Goal: Task Accomplishment & Management: Complete application form

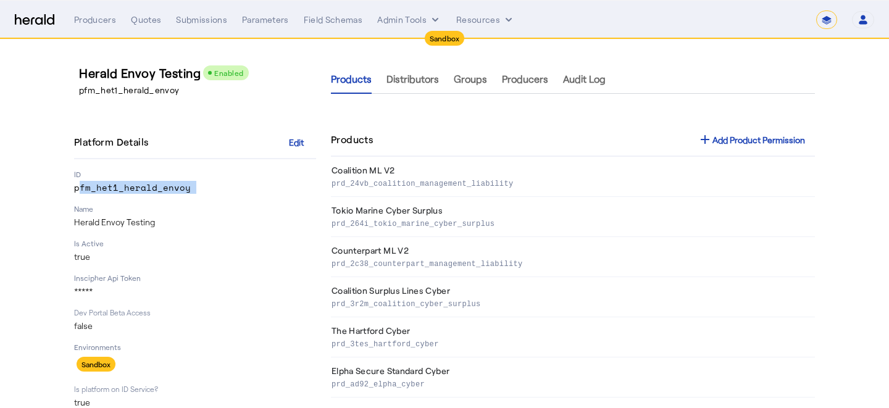
click at [829, 20] on select "**********" at bounding box center [826, 19] width 21 height 19
select select "**********"
click at [816, 10] on select "**********" at bounding box center [826, 19] width 21 height 19
select select "pfm_2v8p_herald_api"
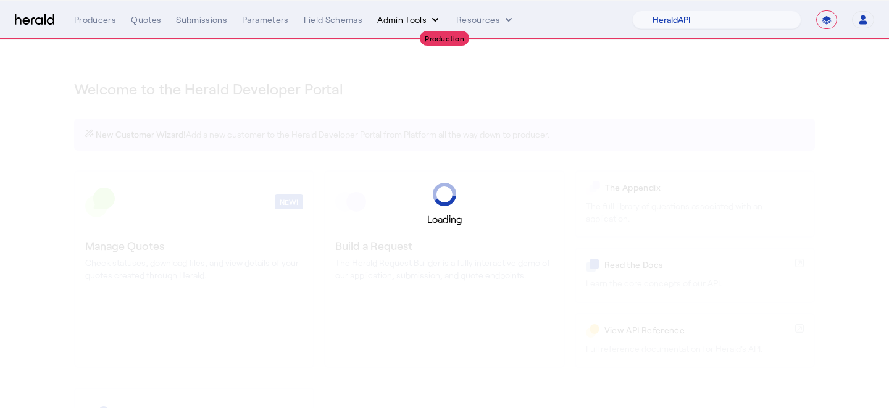
click at [404, 22] on button "Admin Tools" at bounding box center [409, 20] width 64 height 12
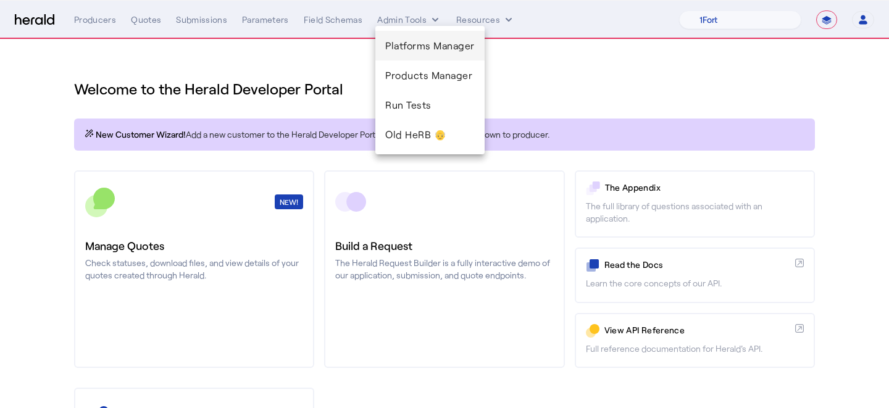
click at [409, 41] on span "Platforms Manager" at bounding box center [429, 45] width 89 height 15
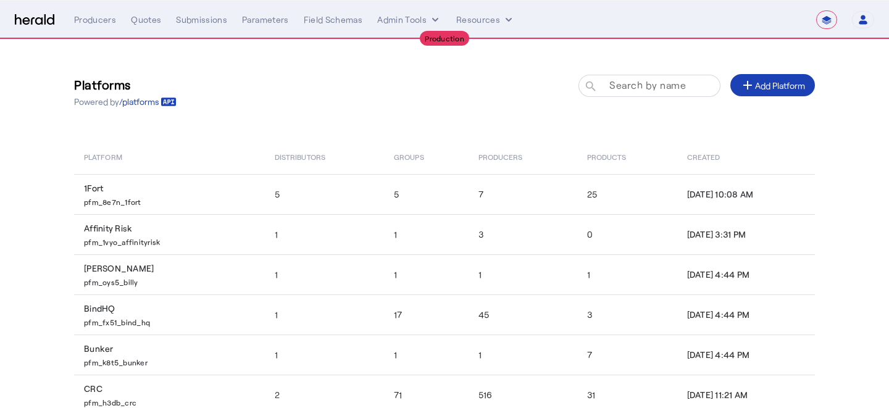
click at [619, 80] on mat-label "Search by name" at bounding box center [647, 85] width 77 height 12
click at [619, 80] on input "Search by name" at bounding box center [654, 85] width 111 height 15
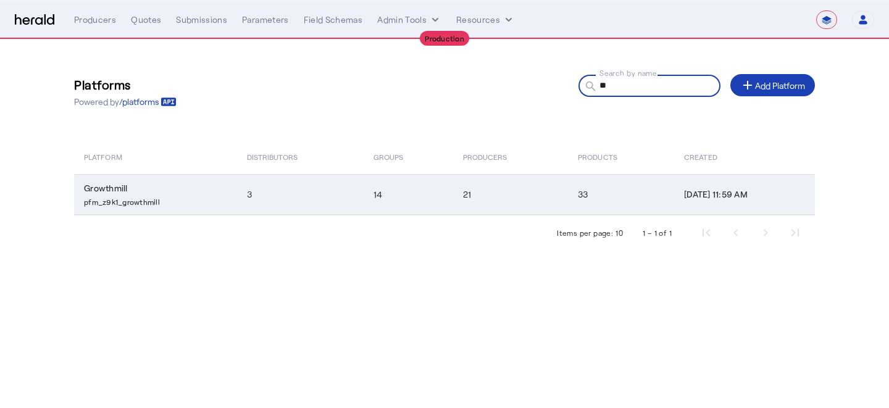
type input "**"
click at [170, 184] on td "Growthmill pfm_z9k1_growthmill" at bounding box center [155, 194] width 163 height 41
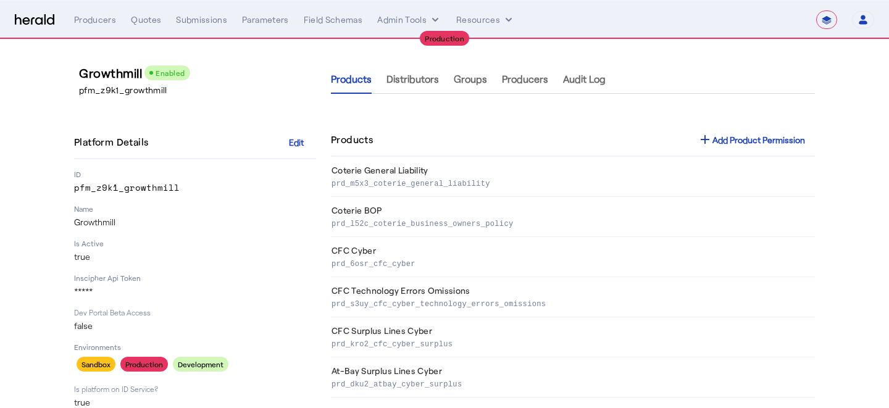
click at [105, 188] on p "pfm_z9k1_growthmill" at bounding box center [195, 187] width 242 height 12
copy p "pfm_z9k1_growthmill"
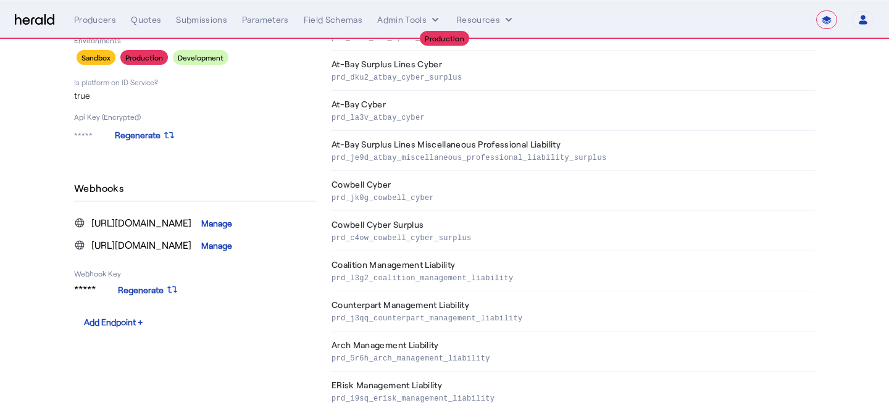
scroll to position [305, 0]
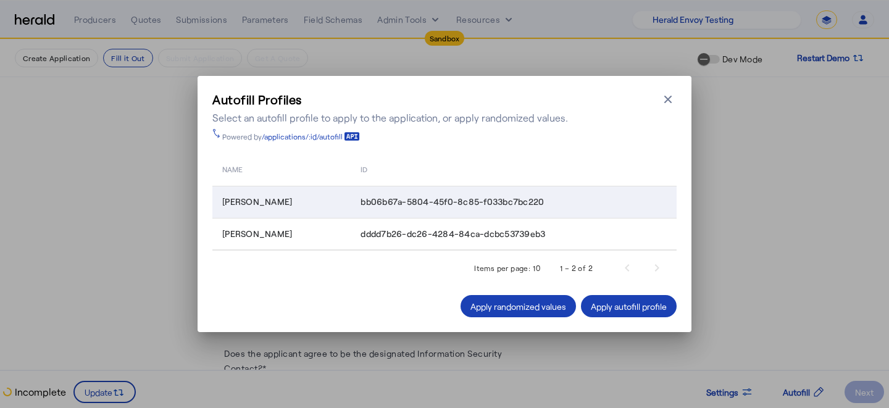
select select "pfm_het1_herald_envoy"
click at [672, 101] on icon "button" at bounding box center [668, 99] width 12 height 12
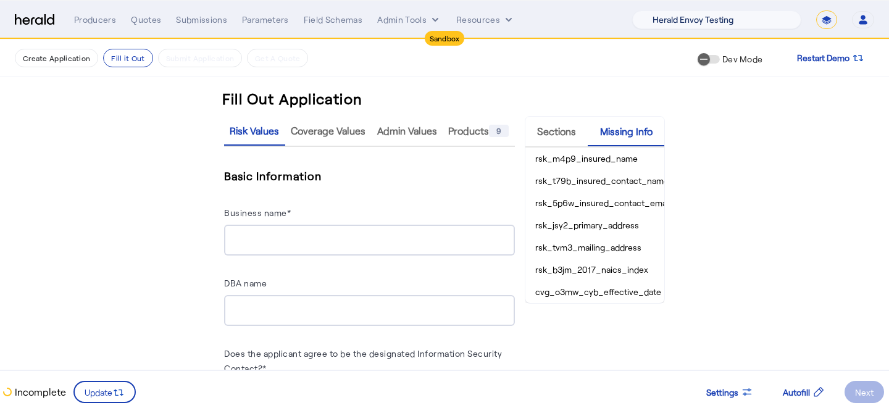
click at [761, 22] on select "1Fort Acrisure Acturis Affinity Advisors Affinity Risk Agentero AmWins Anzen Ao…" at bounding box center [716, 19] width 169 height 19
click at [825, 18] on select "**********" at bounding box center [826, 19] width 21 height 19
select select "**********"
click at [816, 10] on select "**********" at bounding box center [826, 19] width 21 height 19
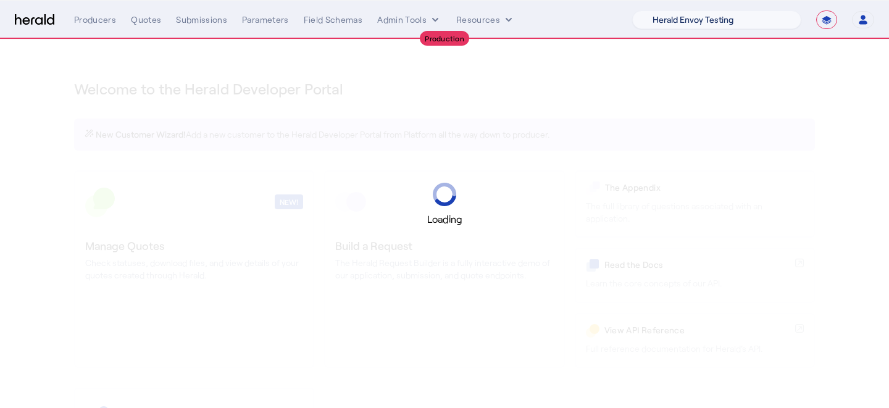
click at [723, 21] on select "1Fort Acrisure Acturis Affinity Advisors Affinity Risk Agentero AmWins Anzen Ao…" at bounding box center [716, 19] width 169 height 19
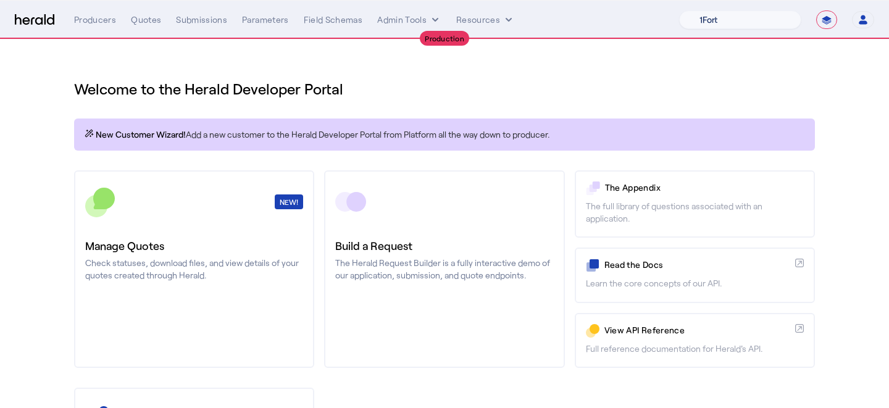
select select "pfm_z9k1_growthmill"
click at [679, 10] on select "1Fort Affinity Risk [PERSON_NAME] [PERSON_NAME] CRC Campus Coverage Citadel Fif…" at bounding box center [740, 19] width 122 height 19
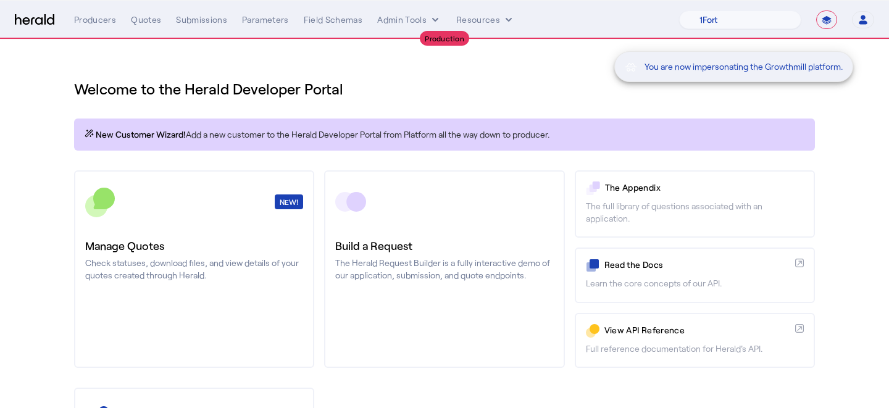
click at [376, 259] on p "The Herald Request Builder is a fully interactive demo of our application, subm…" at bounding box center [444, 269] width 218 height 25
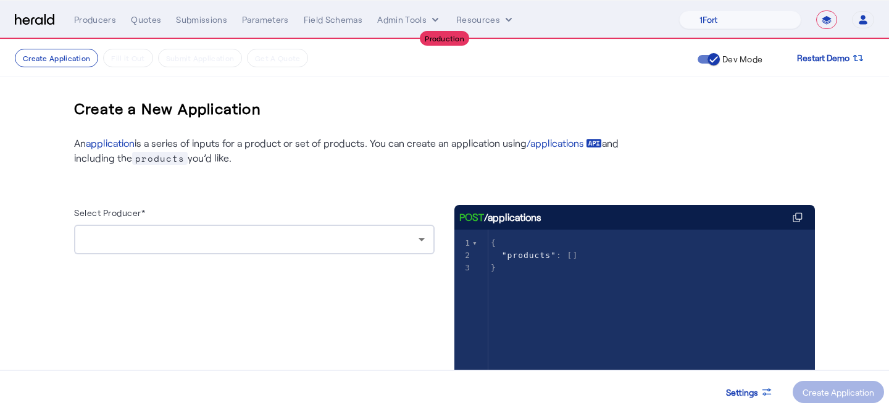
scroll to position [93, 0]
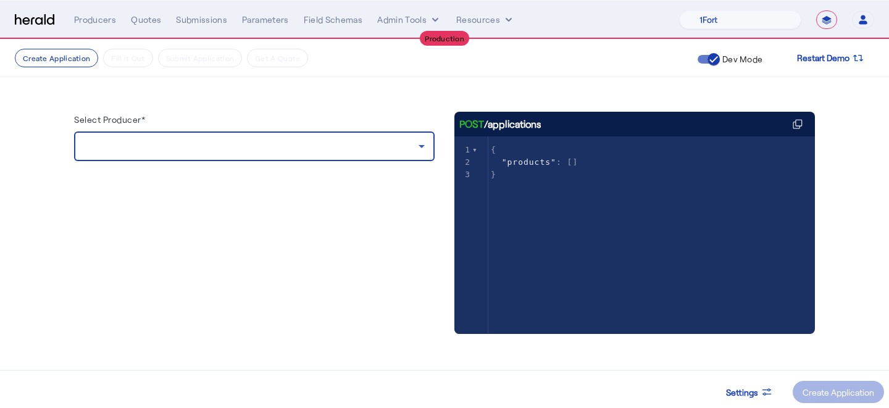
click at [304, 152] on div at bounding box center [251, 146] width 334 height 15
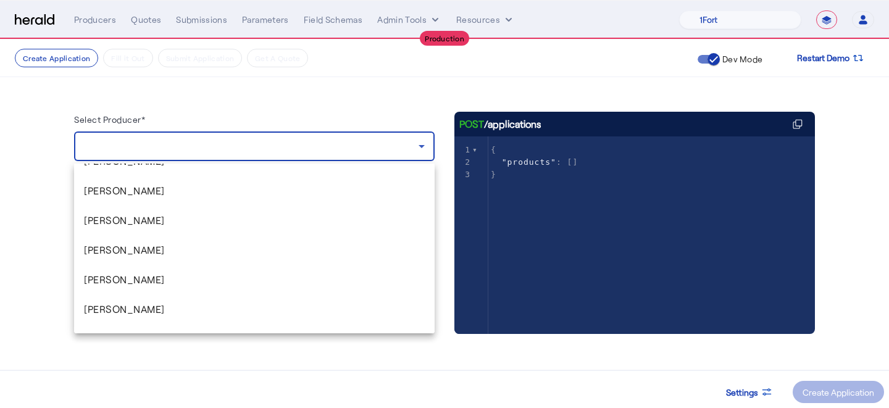
scroll to position [196, 0]
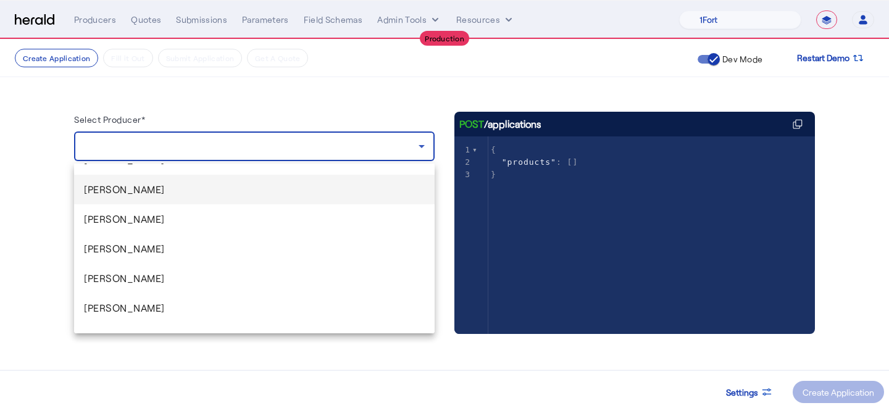
click at [202, 198] on mat-option "[PERSON_NAME]" at bounding box center [254, 190] width 360 height 30
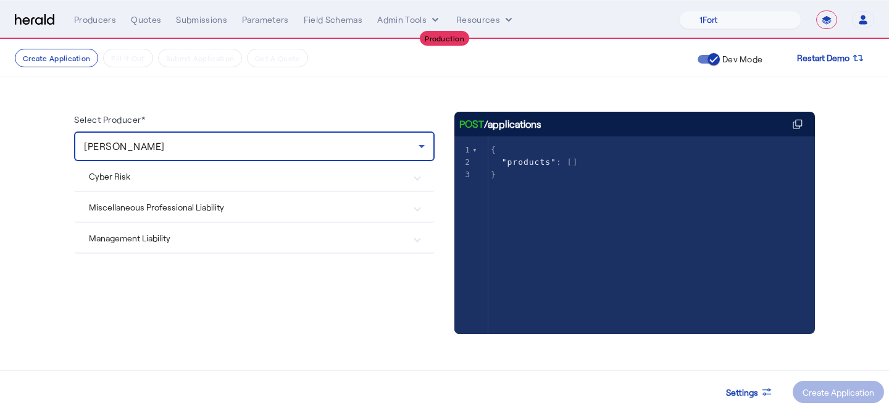
click at [207, 177] on Risk "Cyber Risk" at bounding box center [247, 176] width 316 height 13
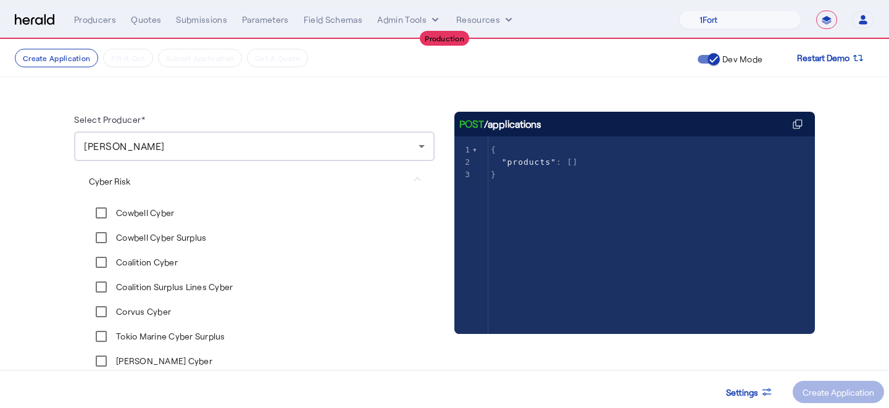
click at [169, 213] on label "Cowbell Cyber" at bounding box center [144, 213] width 60 height 12
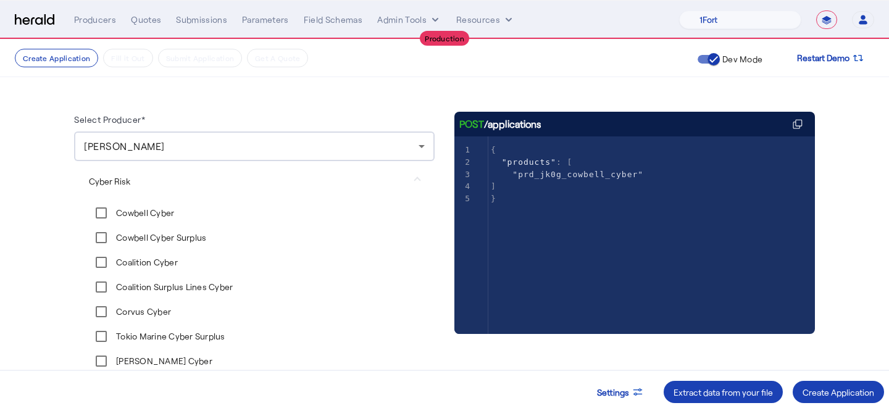
click at [155, 233] on label "Cowbell Cyber Surplus" at bounding box center [160, 237] width 93 height 12
click at [141, 260] on label "Coalition Cyber" at bounding box center [146, 262] width 64 height 12
click at [816, 389] on div "Create Application" at bounding box center [838, 392] width 72 height 13
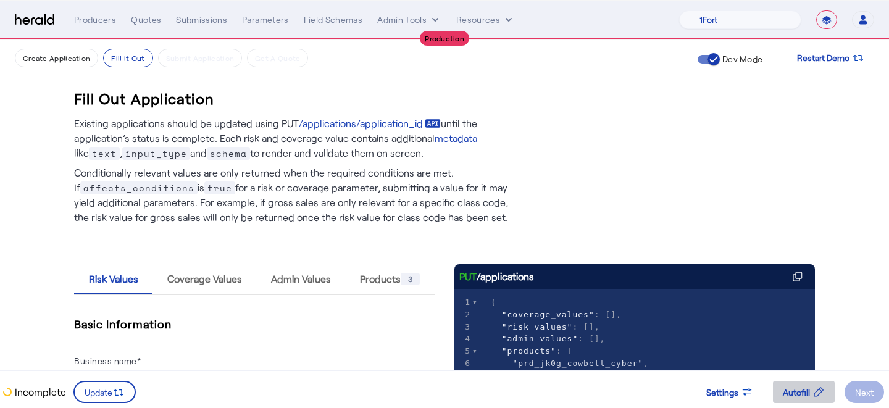
click at [814, 394] on icon at bounding box center [818, 391] width 9 height 9
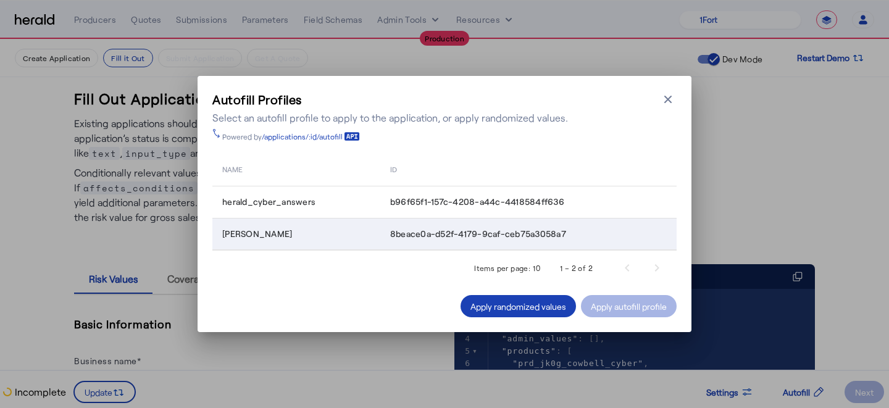
click at [462, 233] on span "8beace0a-d52f-4179-9caf-ceb75a3058a7" at bounding box center [478, 234] width 176 height 12
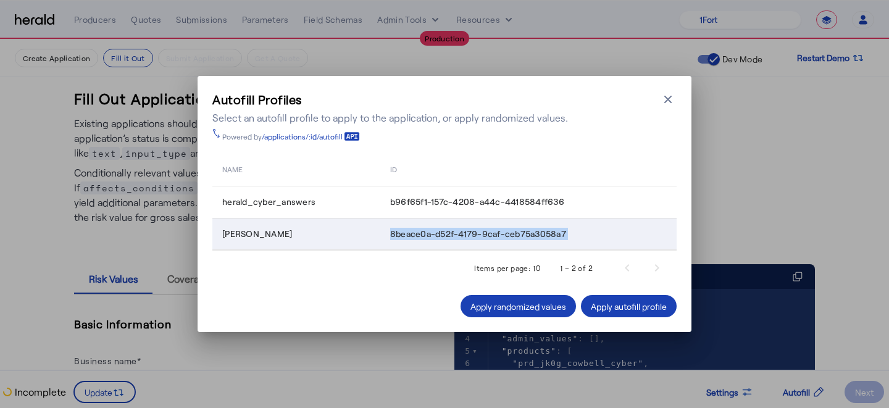
click at [462, 233] on span "8beace0a-d52f-4179-9caf-ceb75a3058a7" at bounding box center [478, 234] width 176 height 12
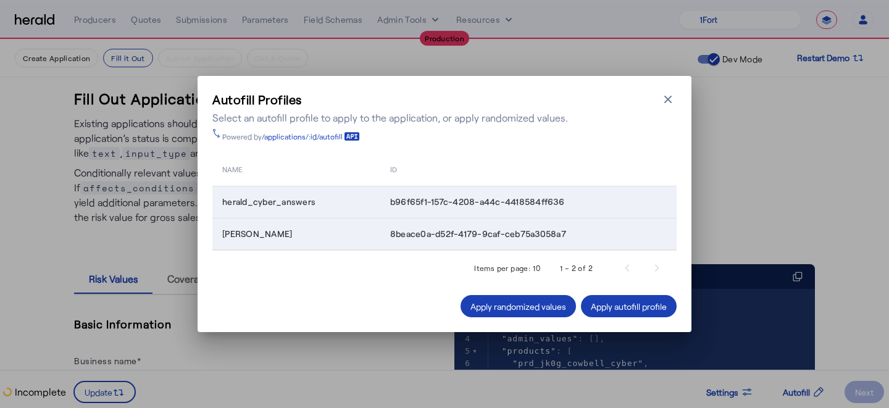
click at [445, 202] on span "b96f65f1-157c-4208-a44c-4418584ff636" at bounding box center [477, 202] width 174 height 12
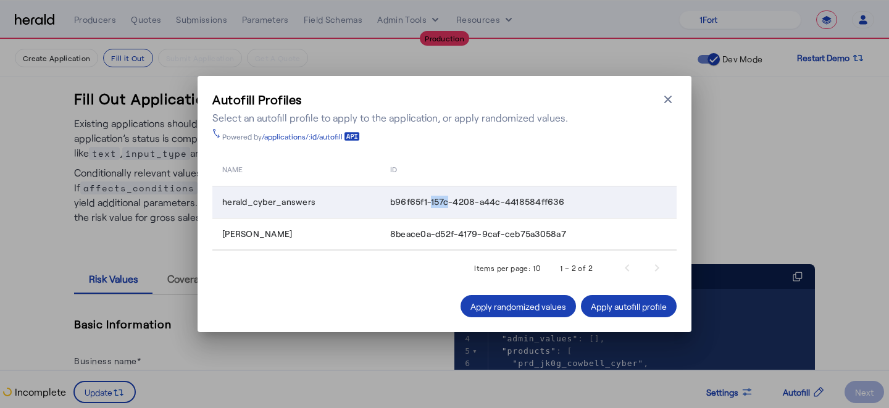
click at [445, 202] on span "b96f65f1-157c-4208-a44c-4418584ff636" at bounding box center [477, 202] width 174 height 12
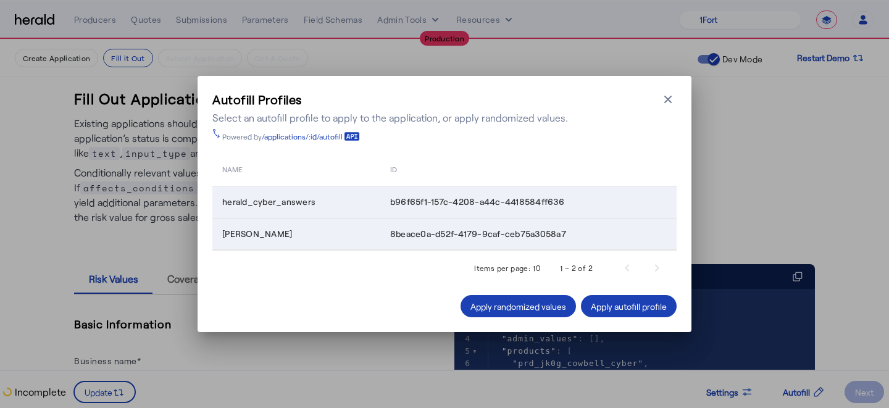
click at [424, 235] on span "8beace0a-d52f-4179-9caf-ceb75a3058a7" at bounding box center [478, 234] width 176 height 12
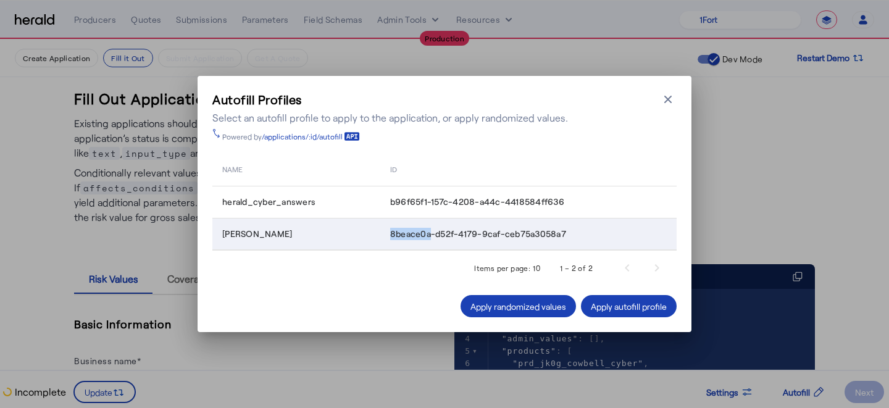
click at [424, 235] on span "8beace0a-d52f-4179-9caf-ceb75a3058a7" at bounding box center [478, 234] width 176 height 12
copy table "8beace0a-d52f-4179-9caf-ceb75a3058a7"
click at [590, 59] on div "Autofill Profiles Select an autofill profile to apply to the application, or ap…" at bounding box center [444, 204] width 889 height 408
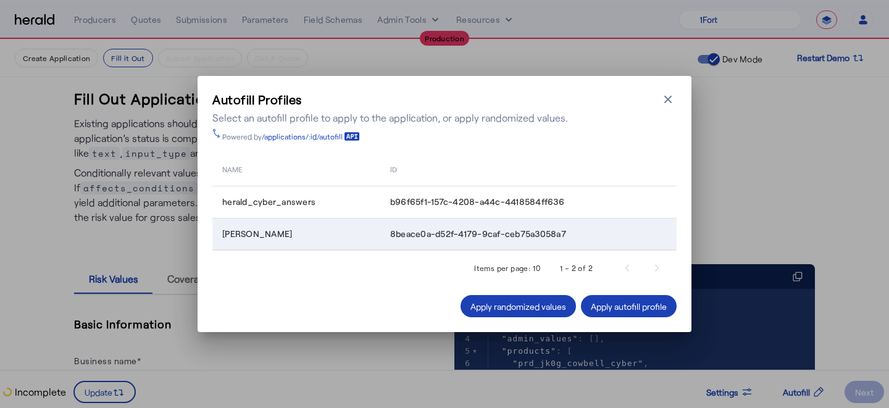
click at [480, 230] on span "8beace0a-d52f-4179-9caf-ceb75a3058a7" at bounding box center [478, 234] width 176 height 12
copy table "8beace0a-d52f-4179-9caf-ceb75a3058a7"
